Goal: Task Accomplishment & Management: Use online tool/utility

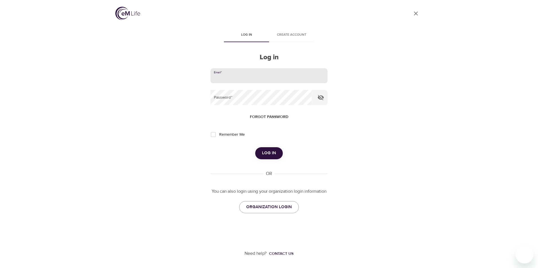
click at [252, 79] on input "email" at bounding box center [268, 75] width 117 height 15
type input "[PERSON_NAME][EMAIL_ADDRESS][DOMAIN_NAME]"
click at [226, 135] on span "Remember Me" at bounding box center [232, 135] width 26 height 6
click at [219, 135] on input "Remember Me" at bounding box center [213, 135] width 12 height 12
checkbox input "true"
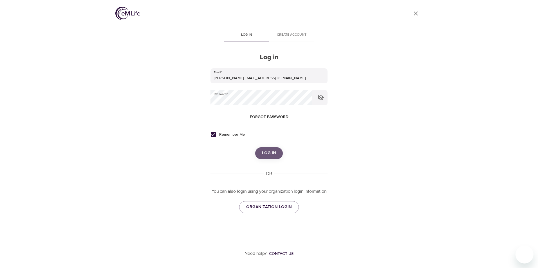
click at [266, 154] on span "Log in" at bounding box center [269, 153] width 14 height 7
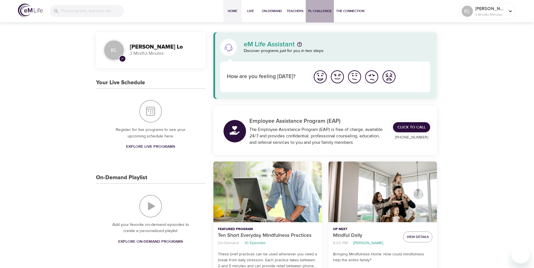
click at [312, 11] on span "1% Challenge" at bounding box center [320, 11] width 24 height 6
